Goal: Information Seeking & Learning: Learn about a topic

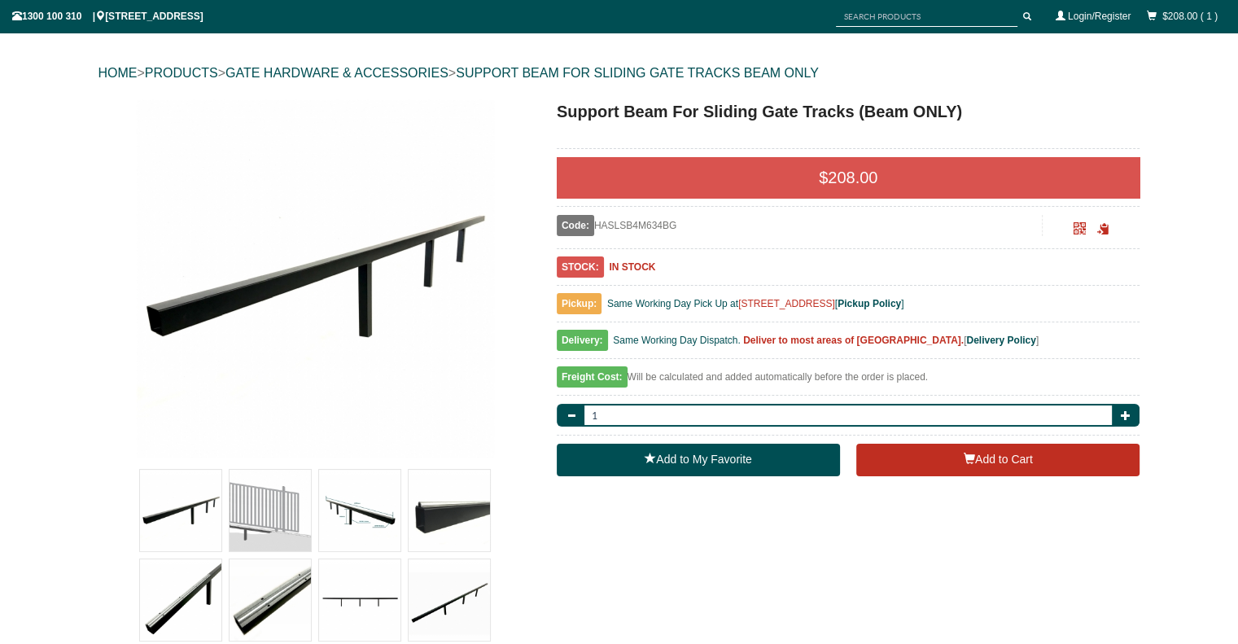
scroll to position [188, 0]
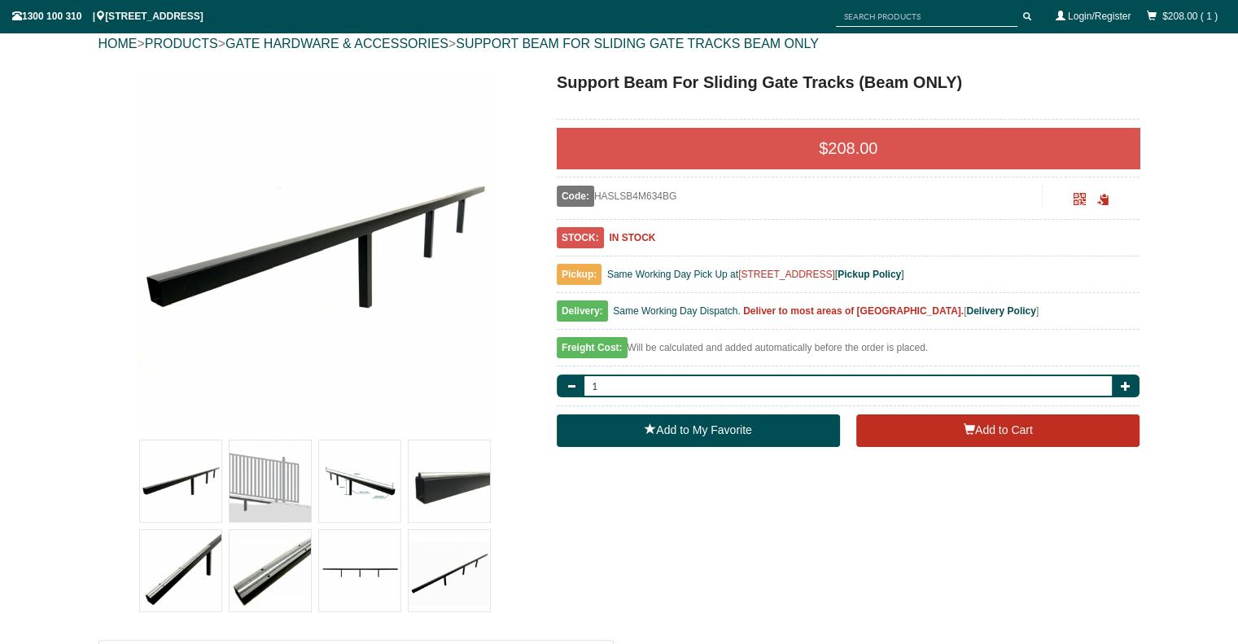
click at [293, 494] on img at bounding box center [269, 480] width 81 height 81
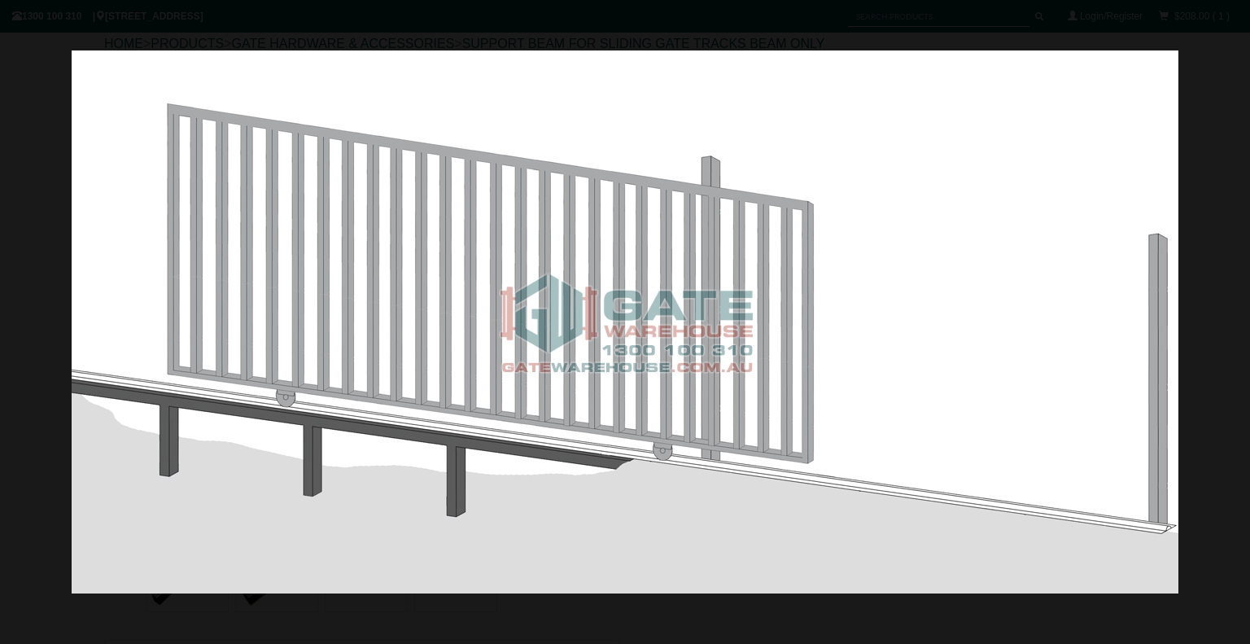
click at [1085, 320] on img at bounding box center [625, 321] width 1107 height 543
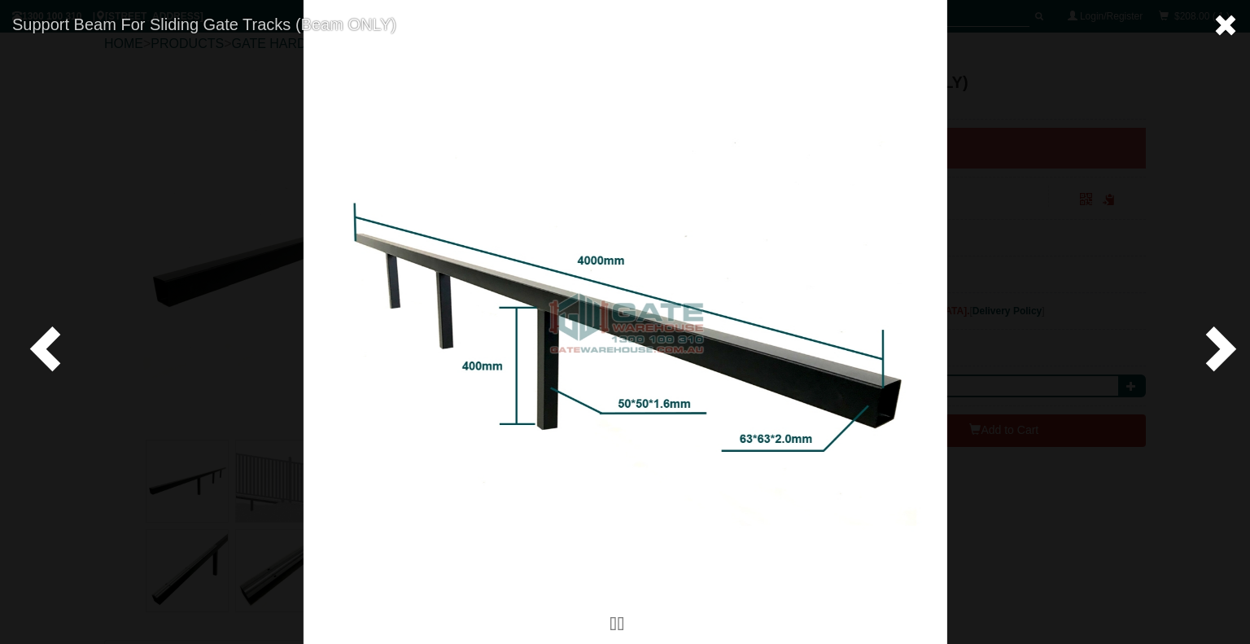
click at [1214, 33] on span at bounding box center [1225, 25] width 24 height 24
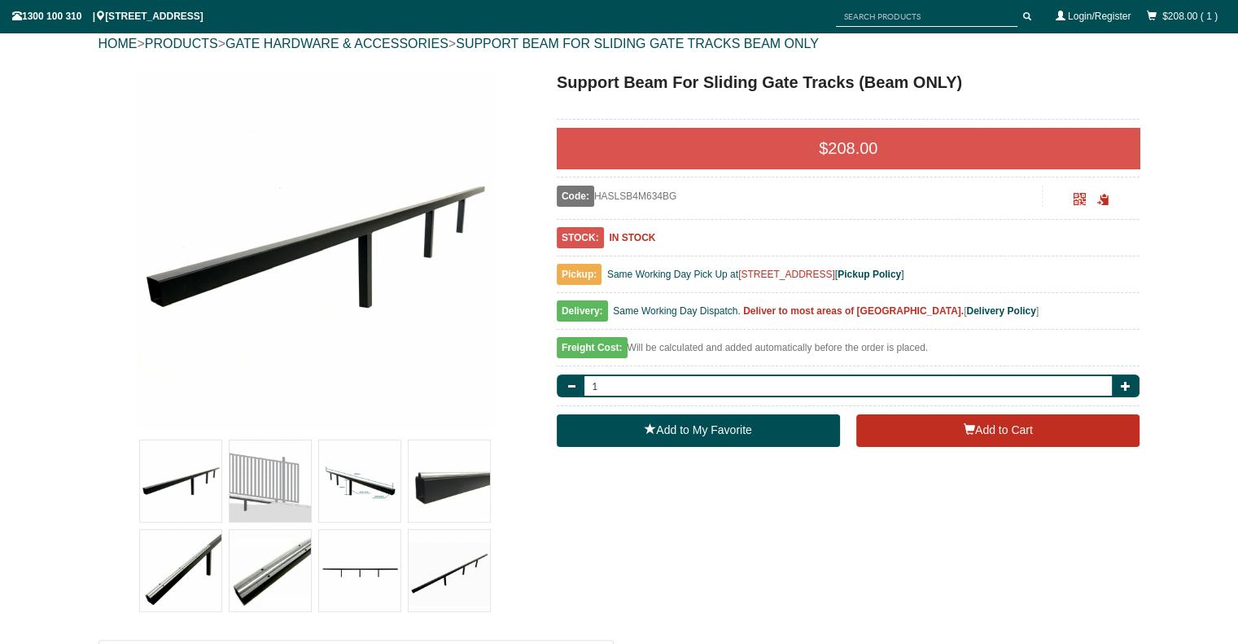
click at [426, 479] on img at bounding box center [448, 480] width 81 height 81
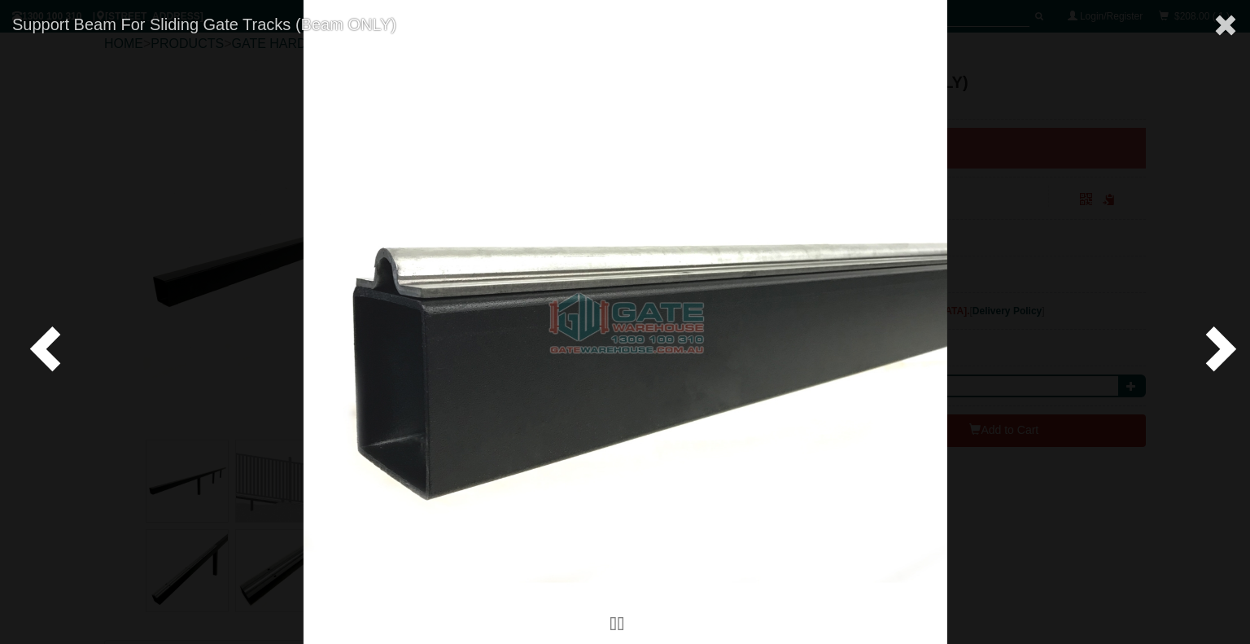
click at [1220, 342] on span at bounding box center [1217, 347] width 49 height 49
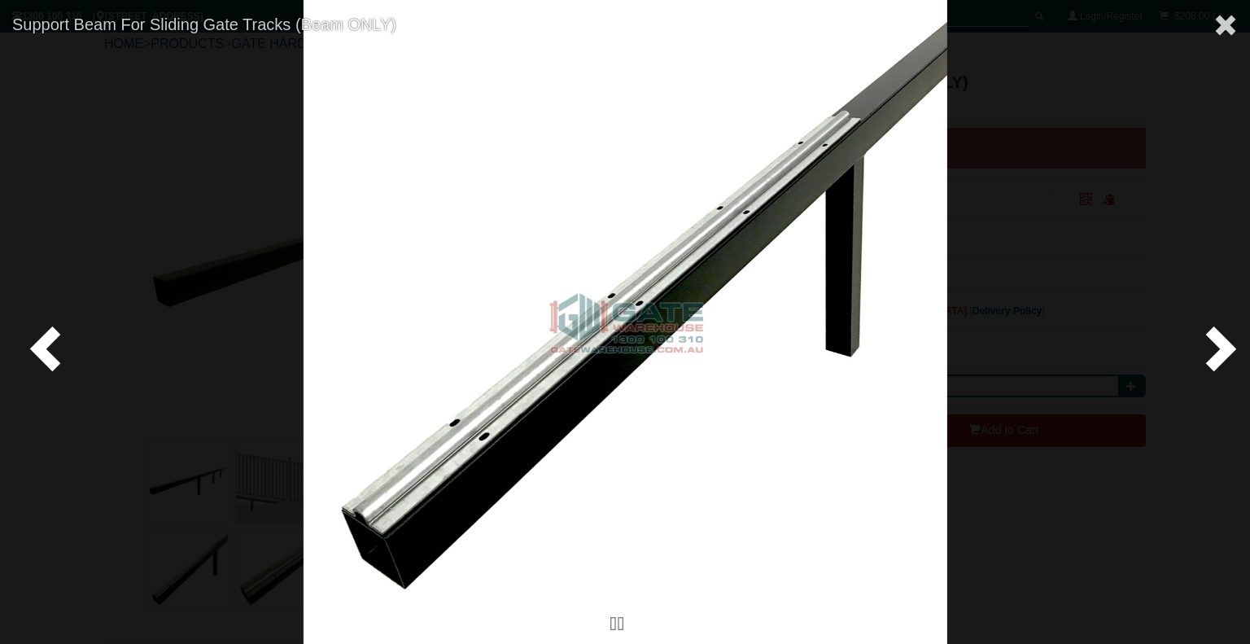
click at [1220, 342] on span at bounding box center [1217, 347] width 49 height 49
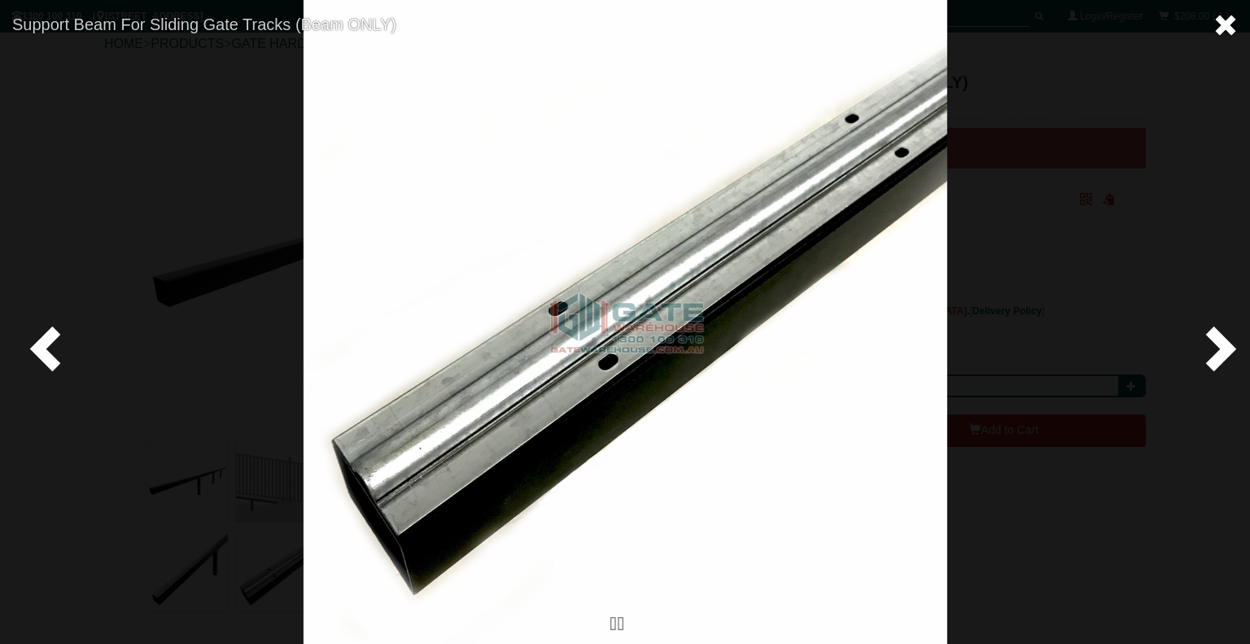
click at [1229, 27] on span at bounding box center [1225, 25] width 24 height 24
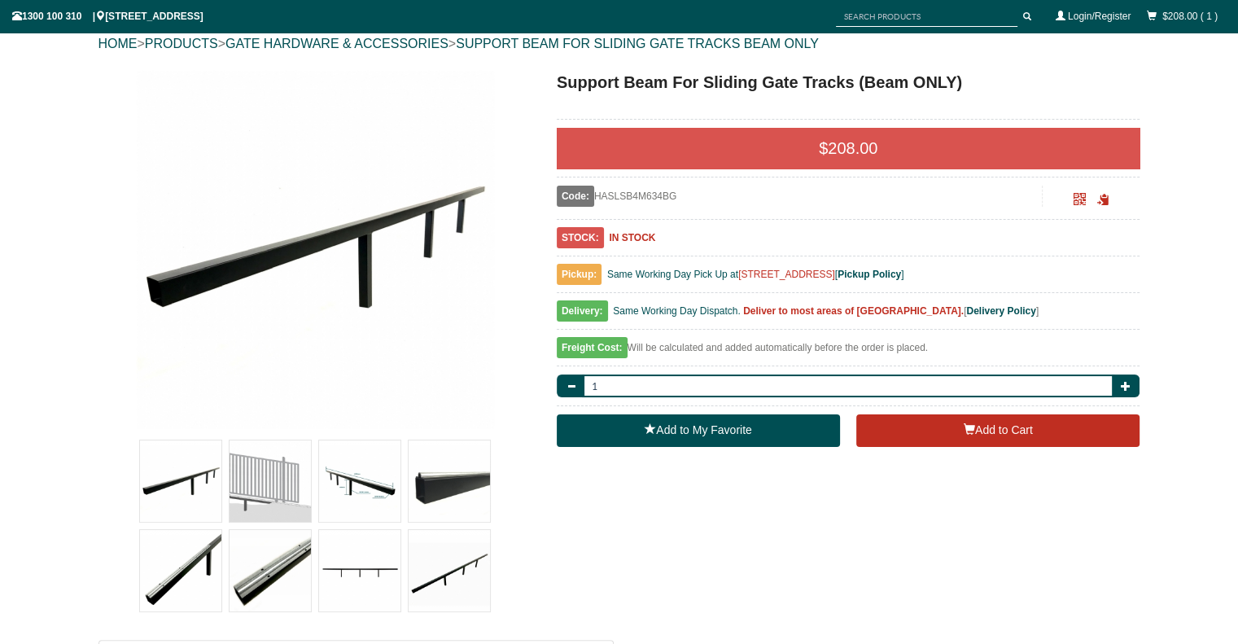
click at [459, 472] on img at bounding box center [448, 480] width 81 height 81
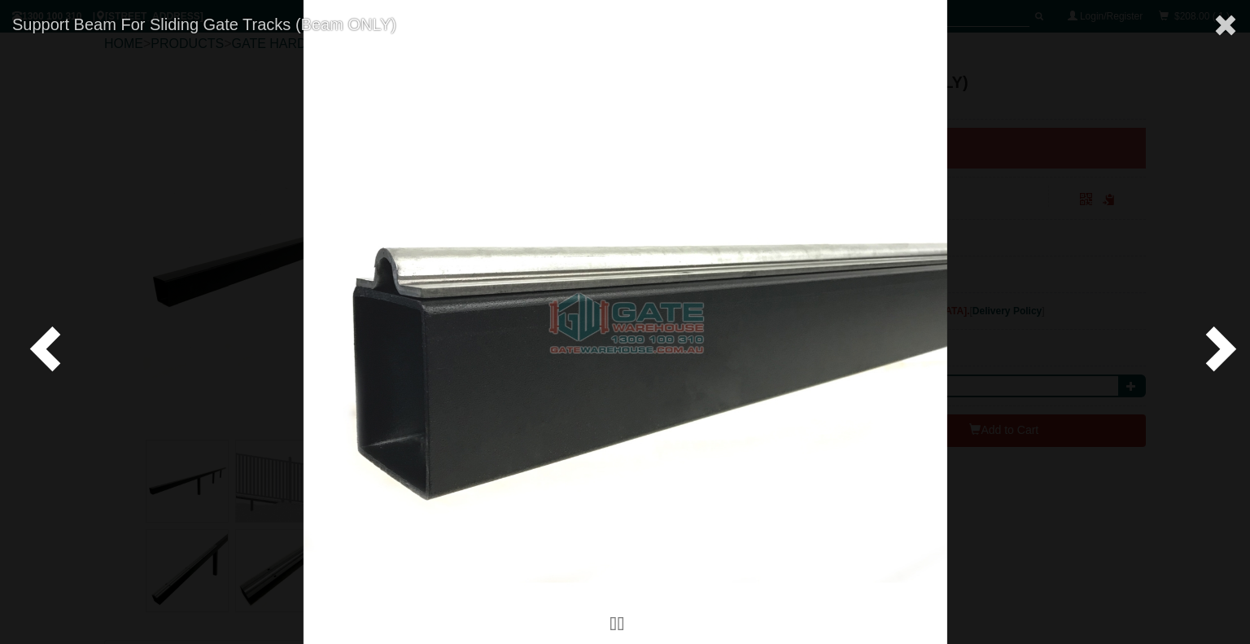
click at [1207, 347] on span at bounding box center [1217, 347] width 49 height 49
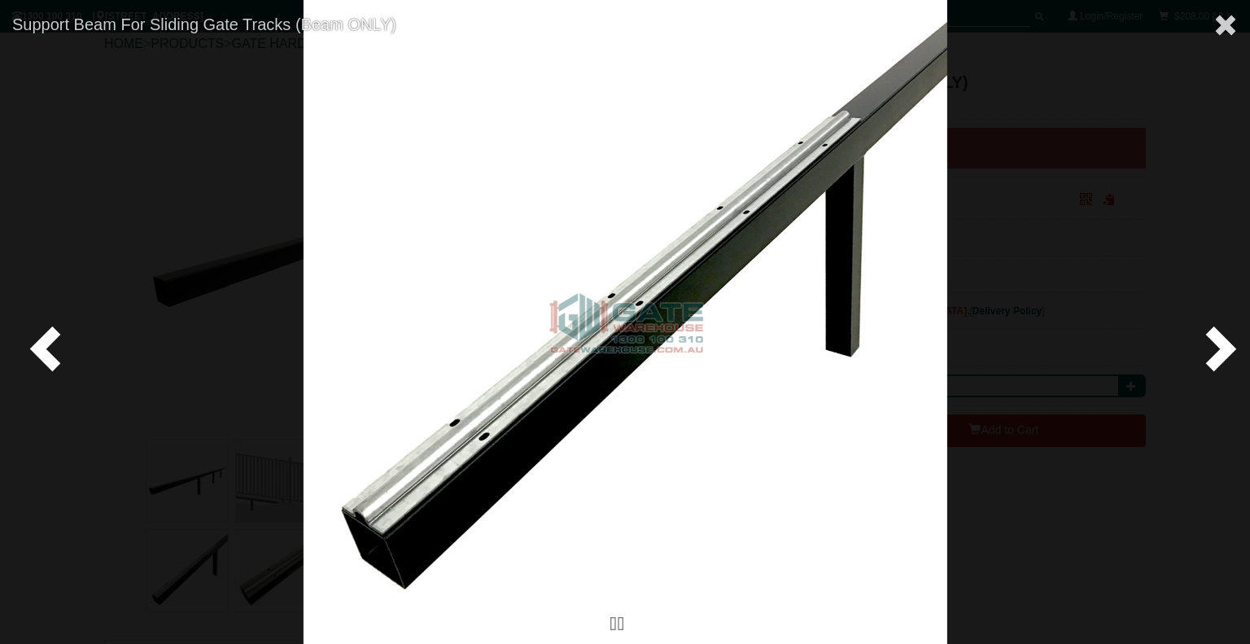
click at [1207, 347] on span at bounding box center [1217, 347] width 49 height 49
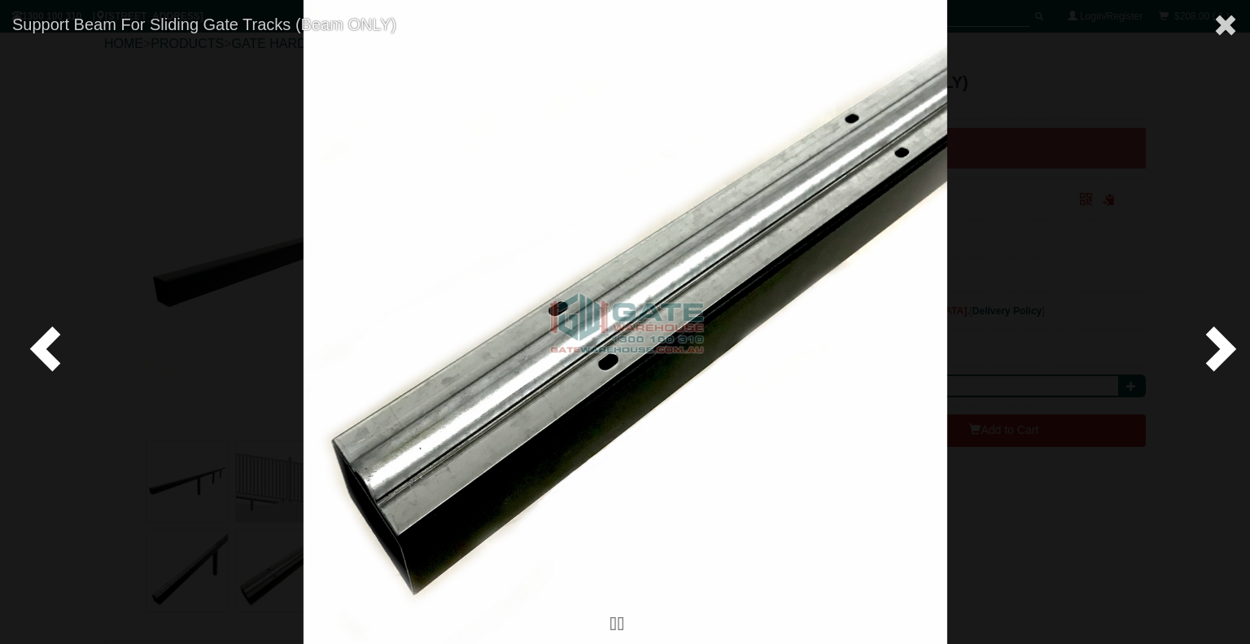
click at [1207, 347] on span at bounding box center [1217, 347] width 49 height 49
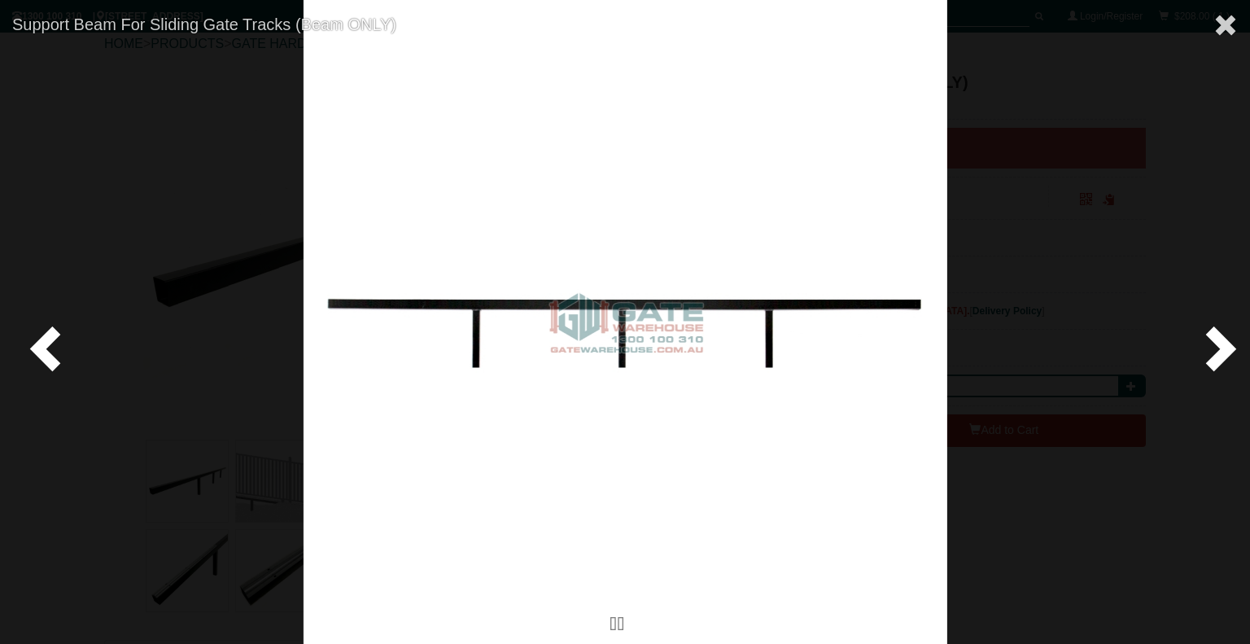
click at [1207, 347] on span at bounding box center [1217, 347] width 49 height 49
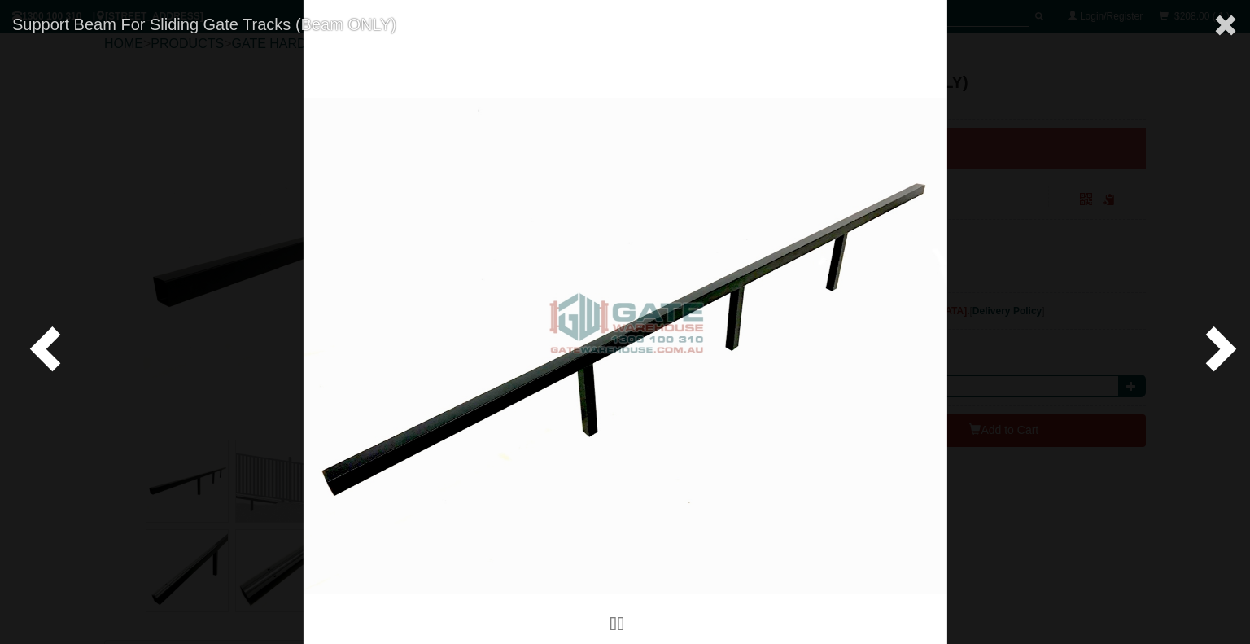
click at [1207, 347] on span at bounding box center [1217, 347] width 49 height 49
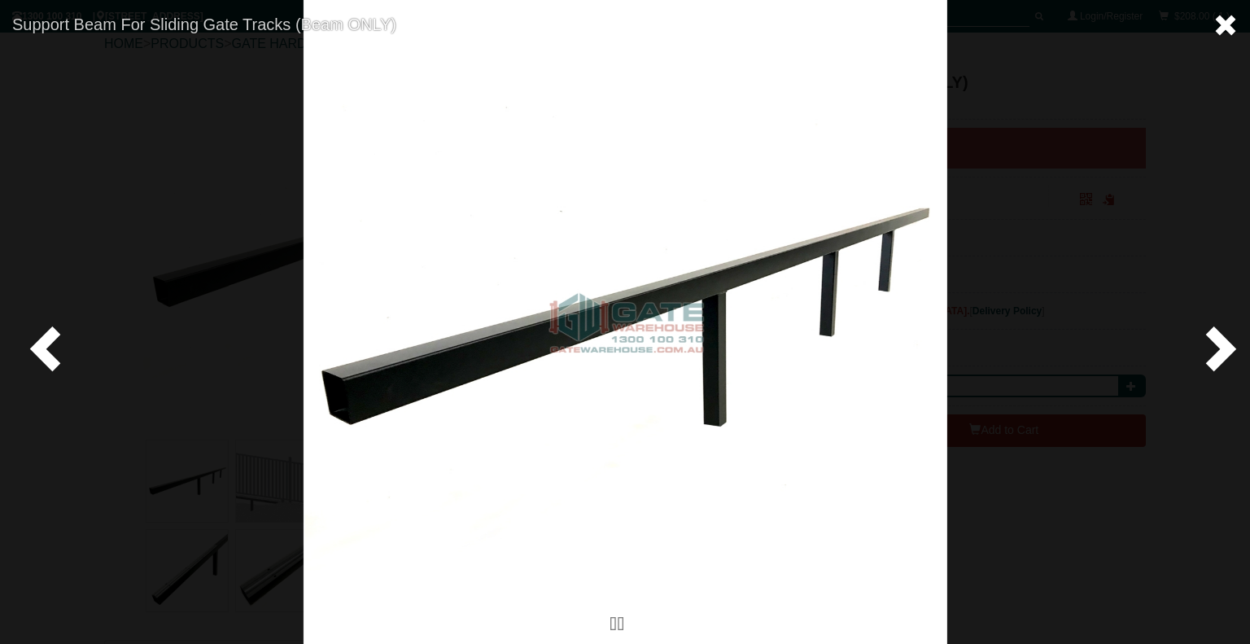
click at [1233, 20] on span at bounding box center [1225, 25] width 24 height 24
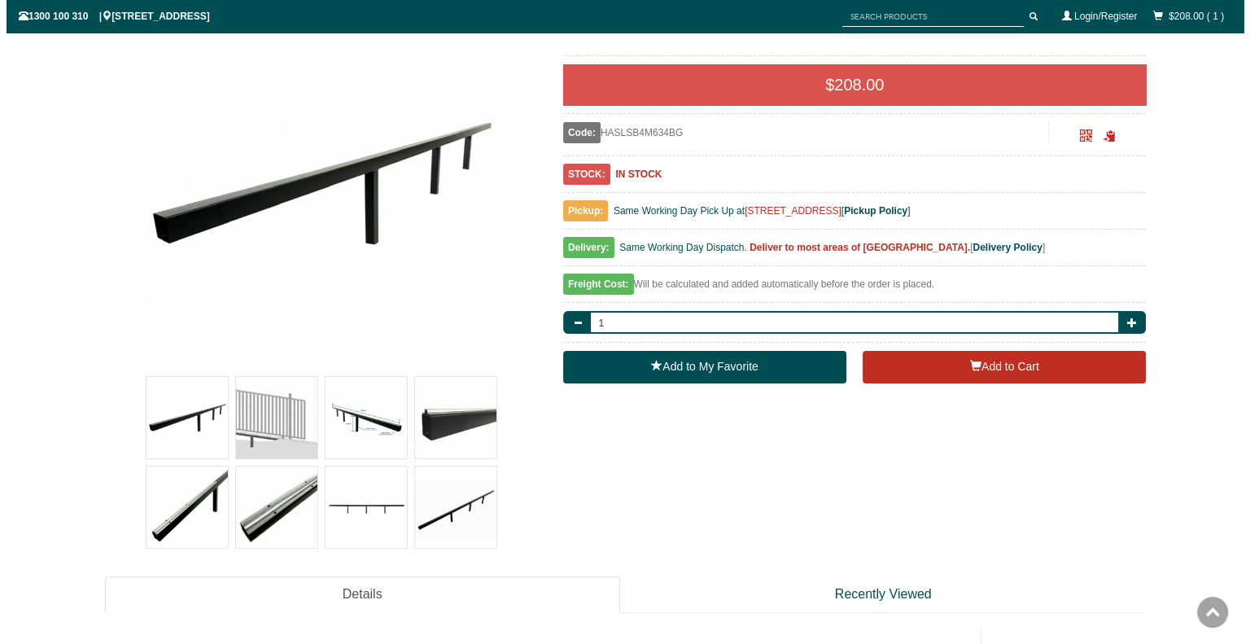
scroll to position [254, 0]
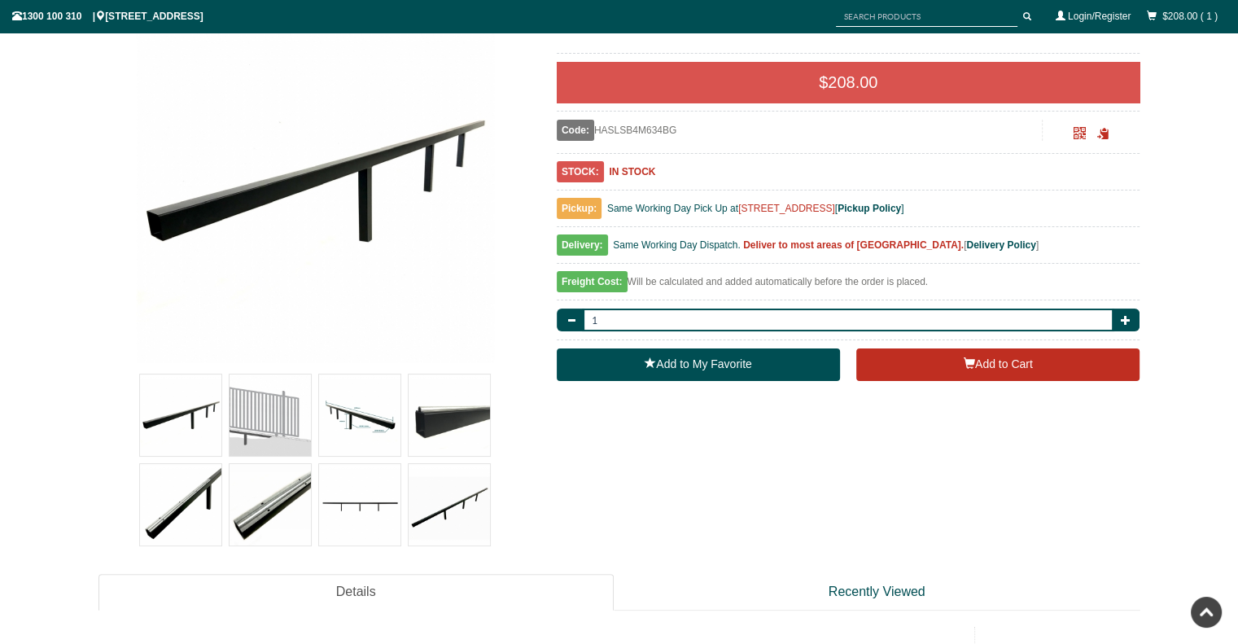
click at [347, 421] on img at bounding box center [359, 414] width 81 height 81
